Goal: Navigation & Orientation: Find specific page/section

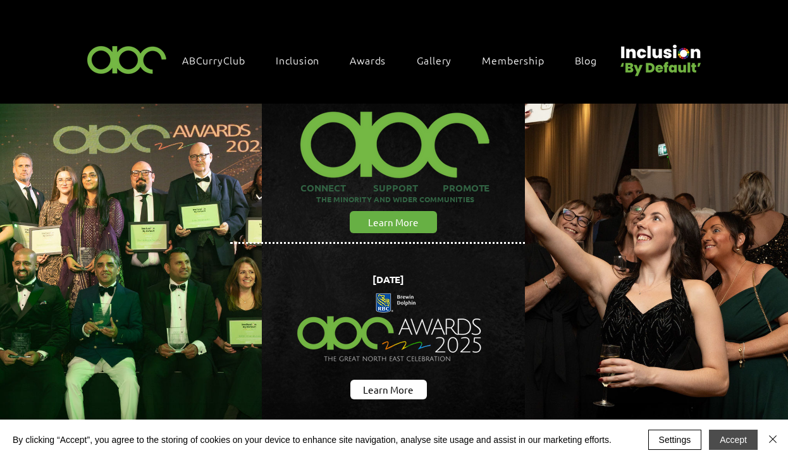
click at [546, 445] on button "Accept" at bounding box center [733, 440] width 49 height 20
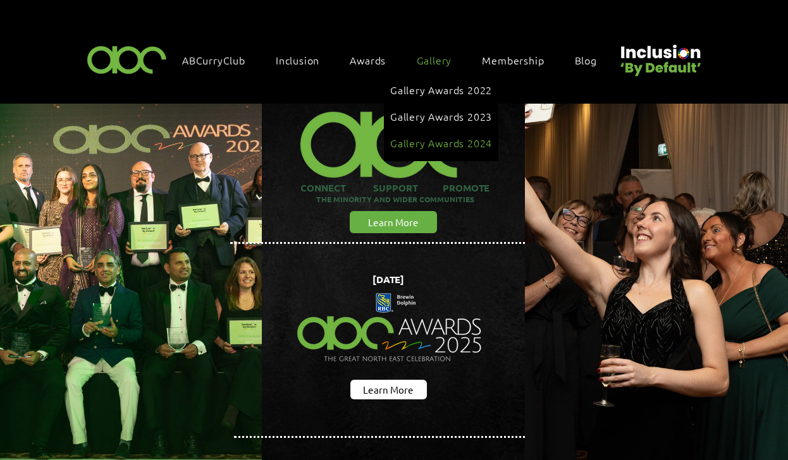
click at [429, 136] on span "Gallery Awards 2024" at bounding box center [441, 143] width 102 height 14
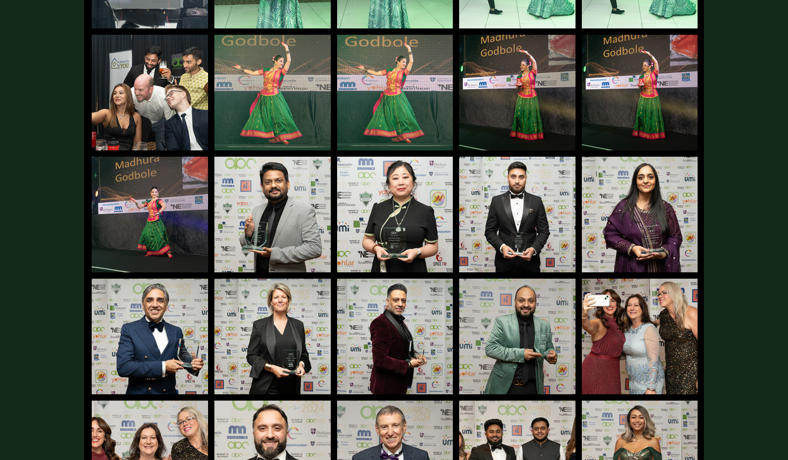
scroll to position [526, 0]
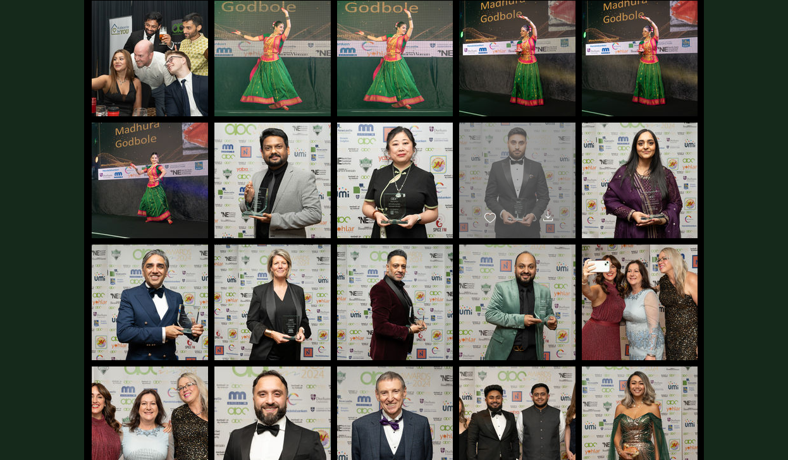
click at [514, 156] on div "main content" at bounding box center [517, 175] width 116 height 104
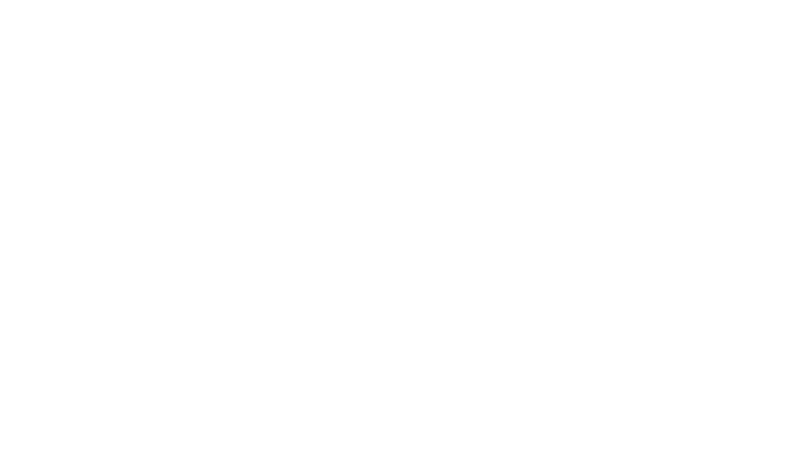
scroll to position [0, 0]
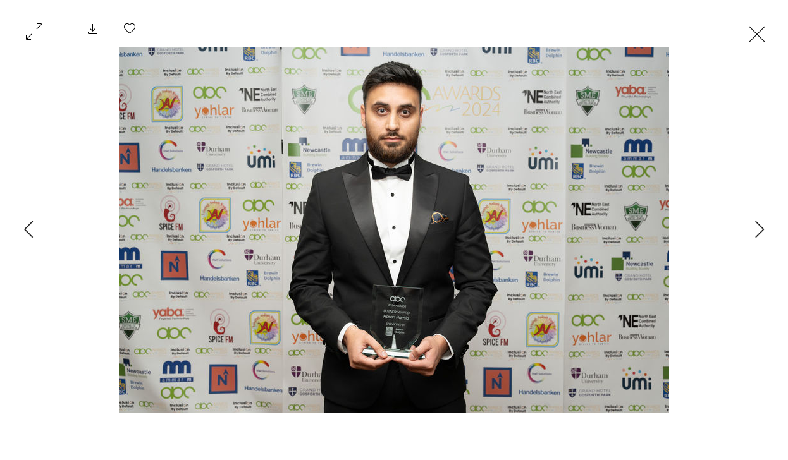
click at [546, 36] on button "Exit expand mode" at bounding box center [757, 33] width 24 height 28
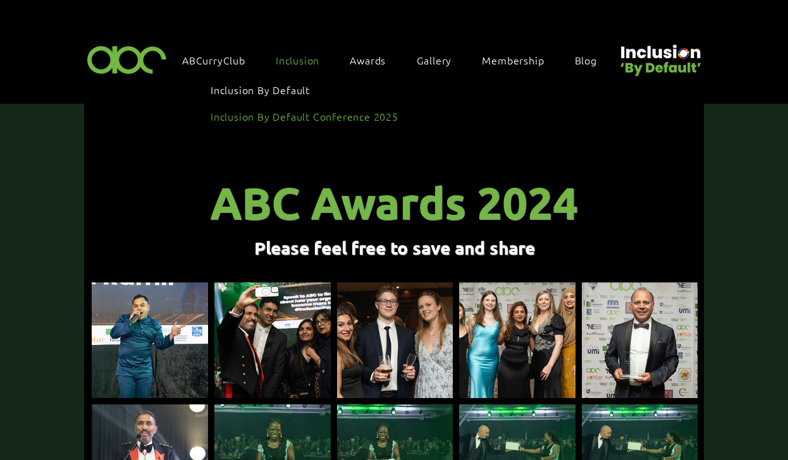
click at [299, 117] on span "Inclusion By Default Conference 2025" at bounding box center [305, 116] width 188 height 14
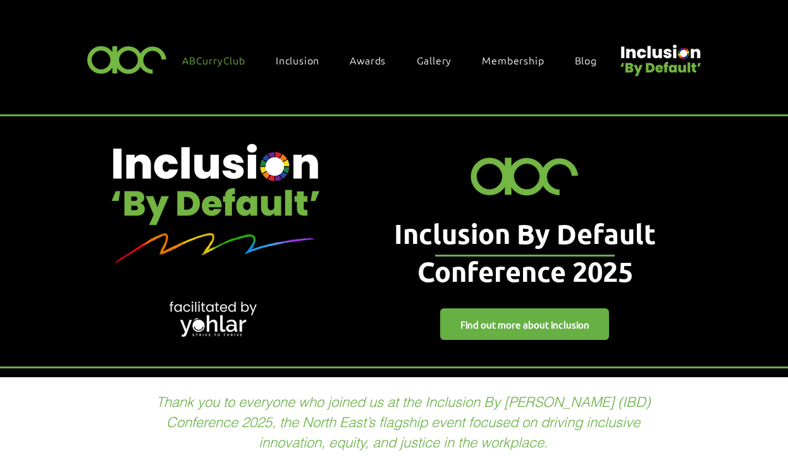
click at [219, 58] on span "ABCurryClub" at bounding box center [213, 60] width 63 height 14
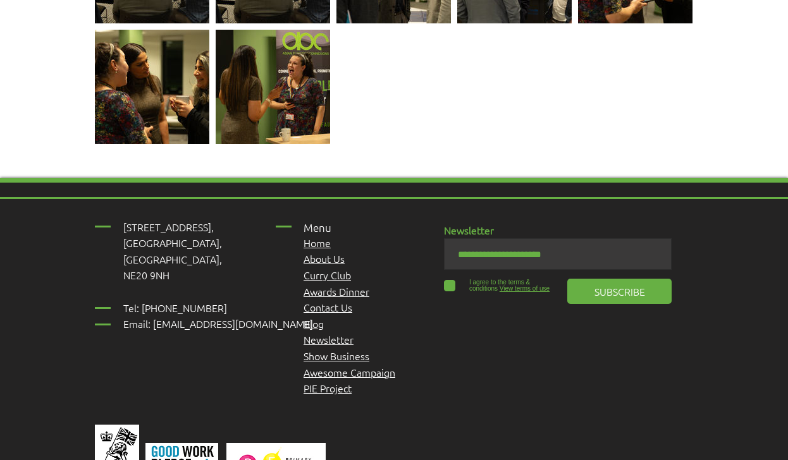
scroll to position [2808, 0]
